Goal: Transaction & Acquisition: Purchase product/service

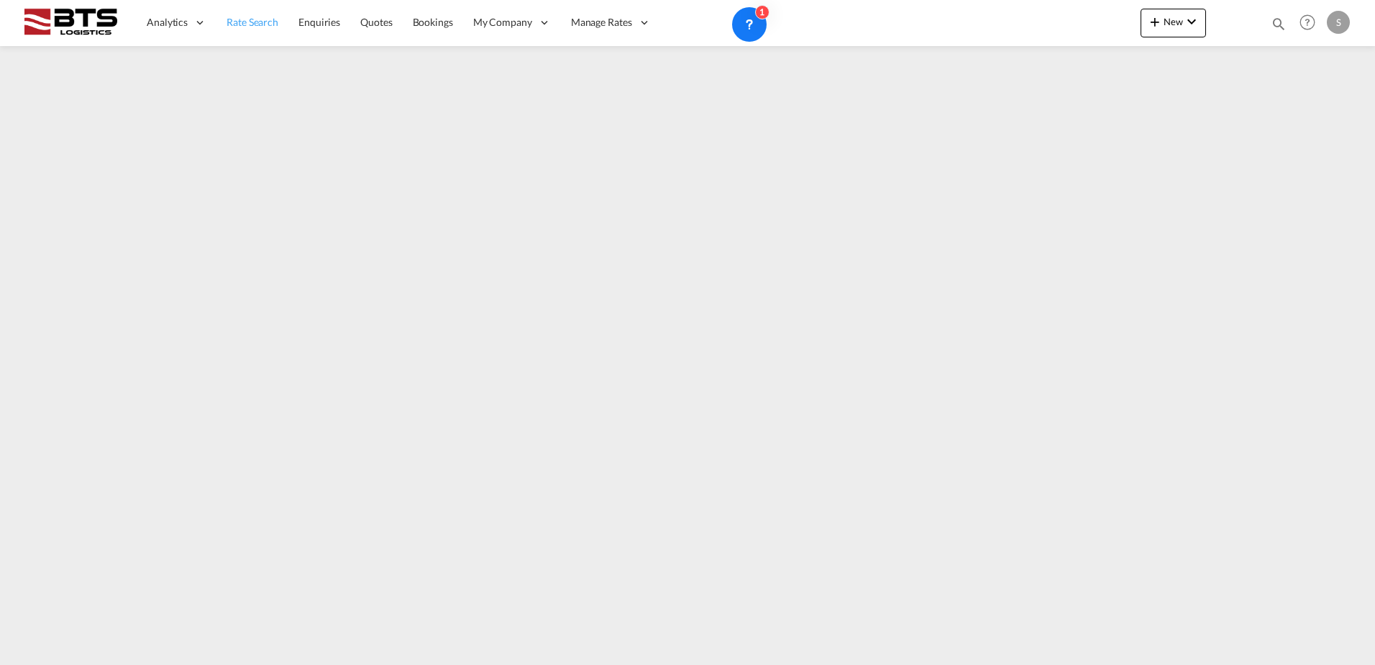
drag, startPoint x: 0, startPoint y: 0, endPoint x: 262, endPoint y: 42, distance: 265.3
click at [238, 29] on span "Rate Search" at bounding box center [253, 22] width 52 height 14
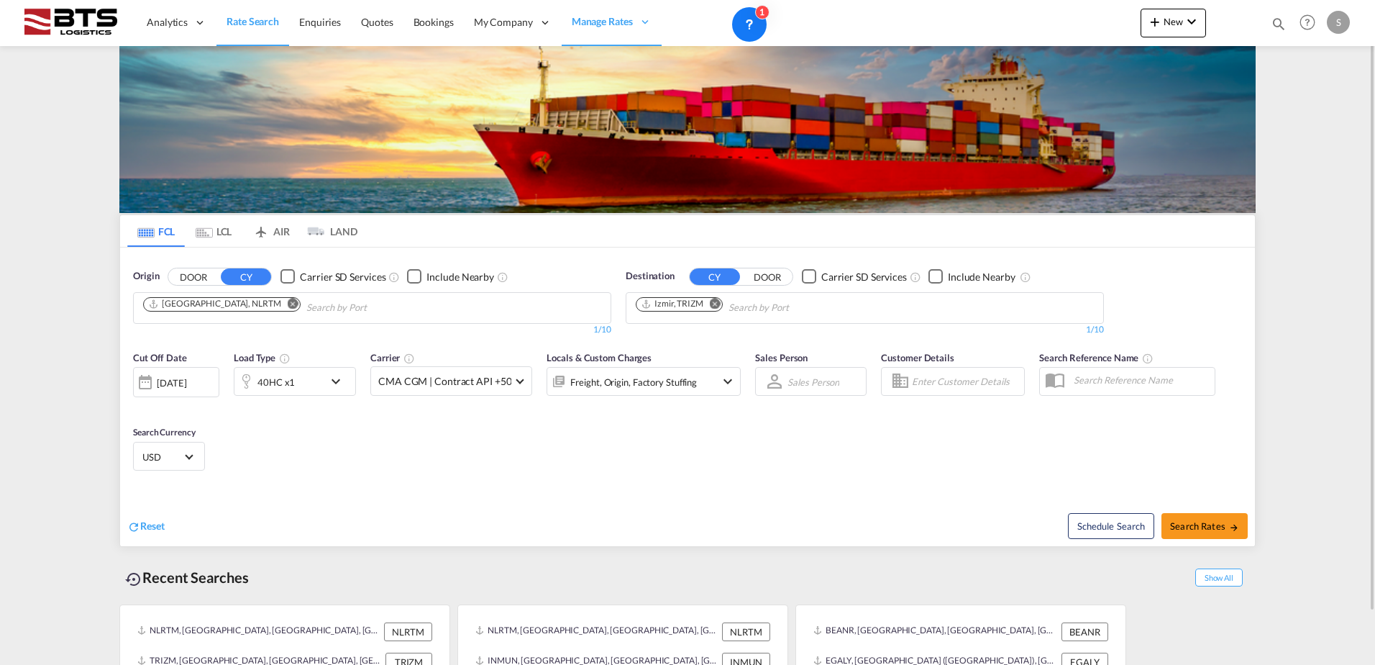
click at [718, 305] on md-icon "Remove" at bounding box center [715, 303] width 11 height 11
type input "[GEOGRAPHIC_DATA]"
click at [751, 330] on div "Singapore [GEOGRAPHIC_DATA] [GEOGRAPHIC_DATA]" at bounding box center [747, 340] width 273 height 43
click at [294, 378] on div "40HC x1" at bounding box center [279, 381] width 89 height 29
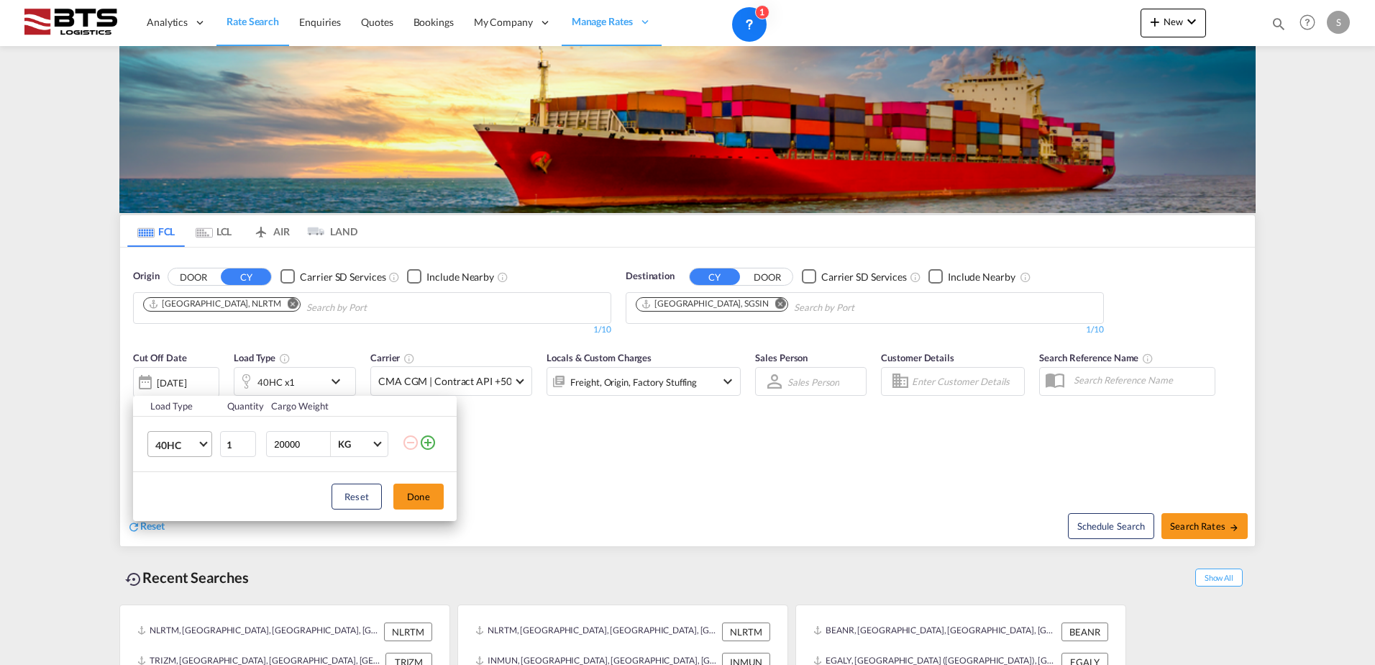
click at [186, 440] on span "40HC" at bounding box center [176, 445] width 42 height 14
click at [168, 386] on md-option "20GP" at bounding box center [193, 375] width 98 height 35
click at [414, 488] on button "Done" at bounding box center [418, 496] width 50 height 26
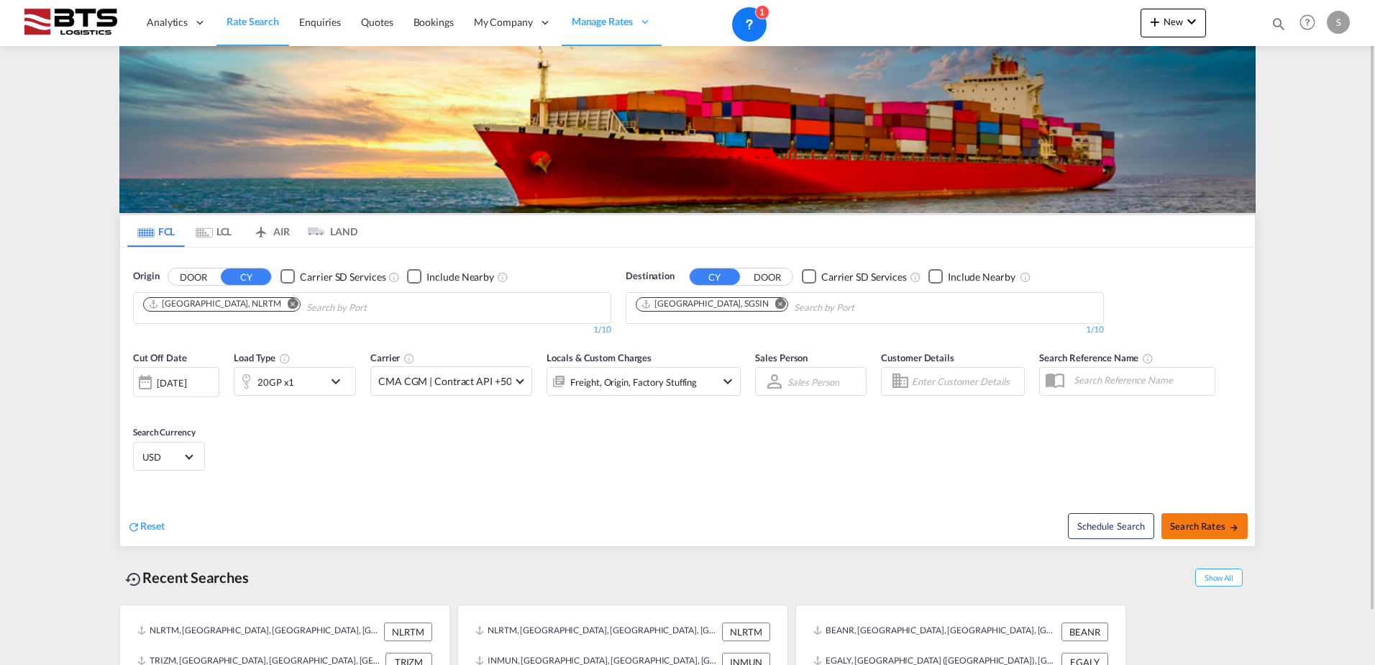
click at [1209, 525] on span "Search Rates" at bounding box center [1204, 526] width 69 height 12
type input "NLRTM to SGSIN / [DATE]"
